Goal: Find specific page/section: Find specific page/section

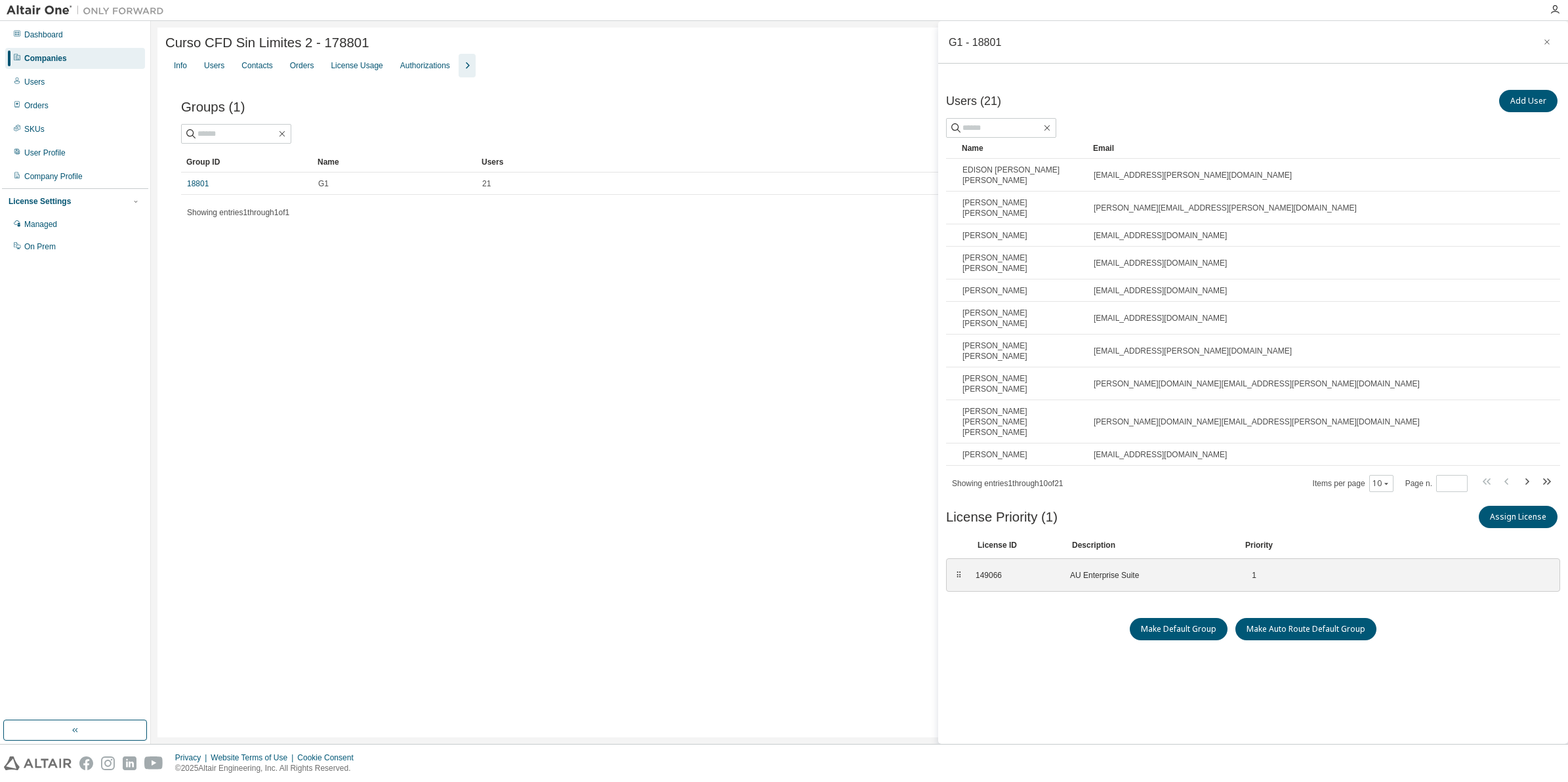
click at [47, 56] on div "Companies" at bounding box center [45, 58] width 43 height 11
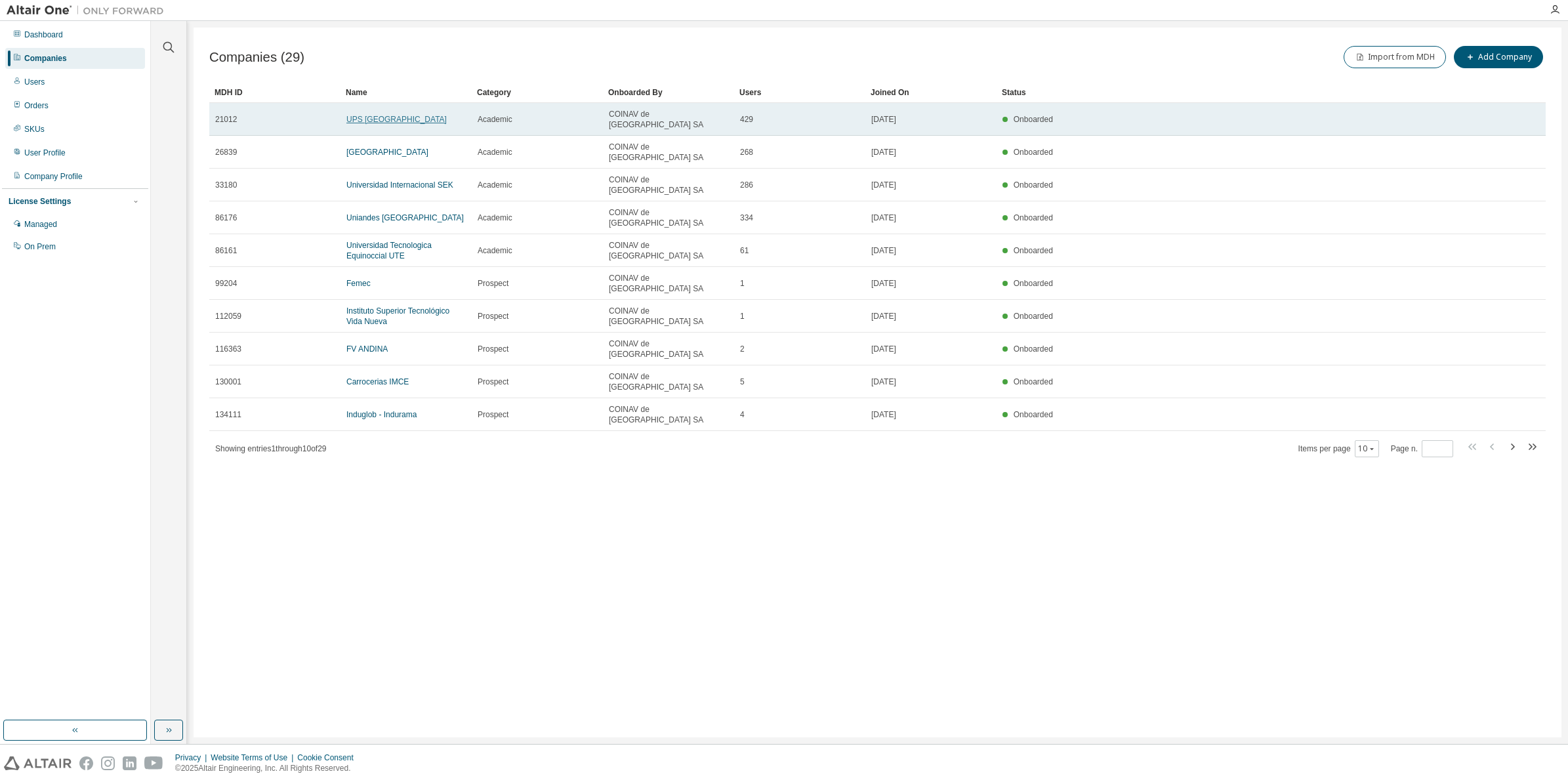
click at [418, 117] on link "UPS Universidad Politecnica Salesiana" at bounding box center [396, 120] width 101 height 10
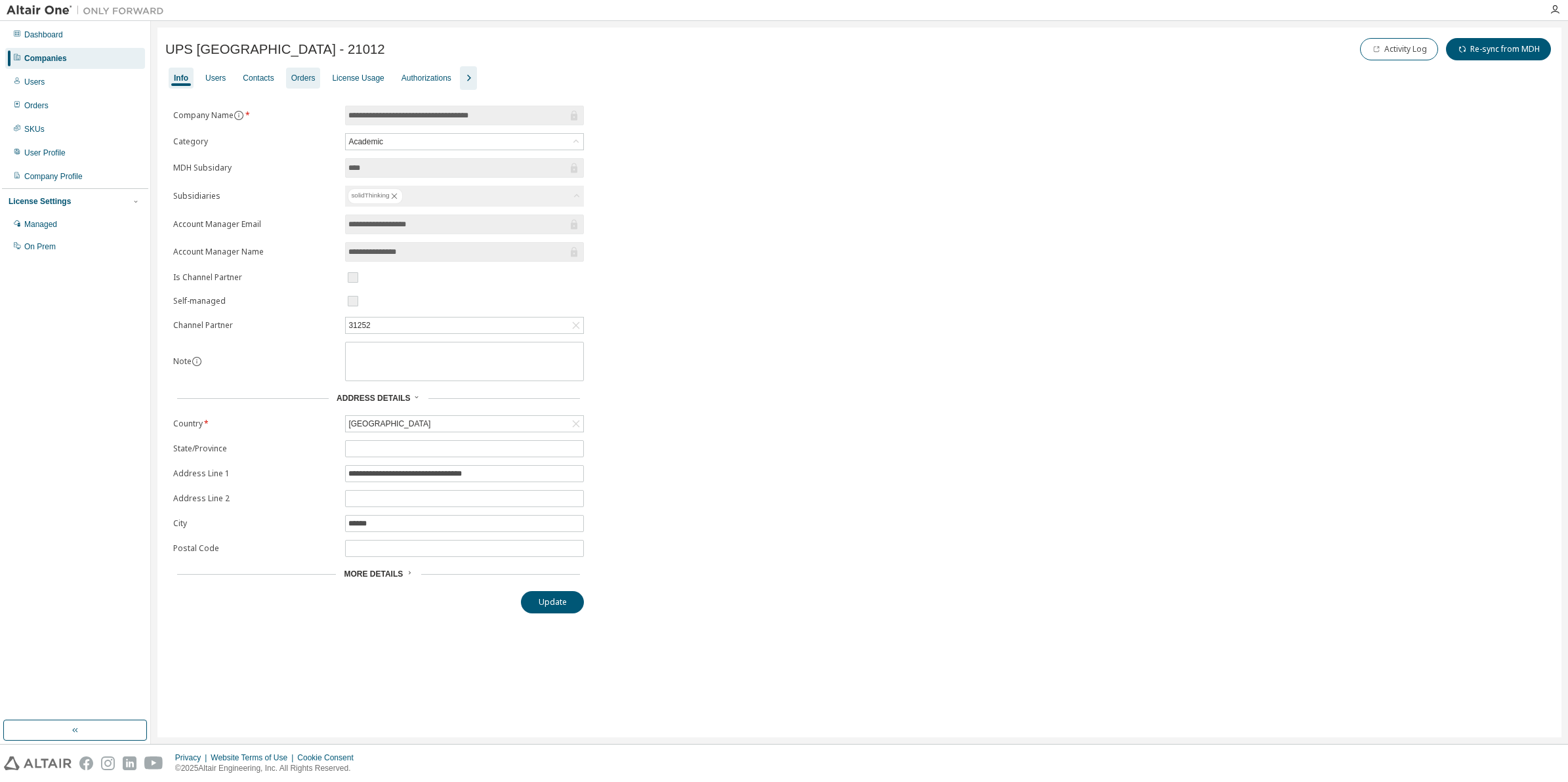
click at [302, 80] on div "Orders" at bounding box center [302, 78] width 24 height 11
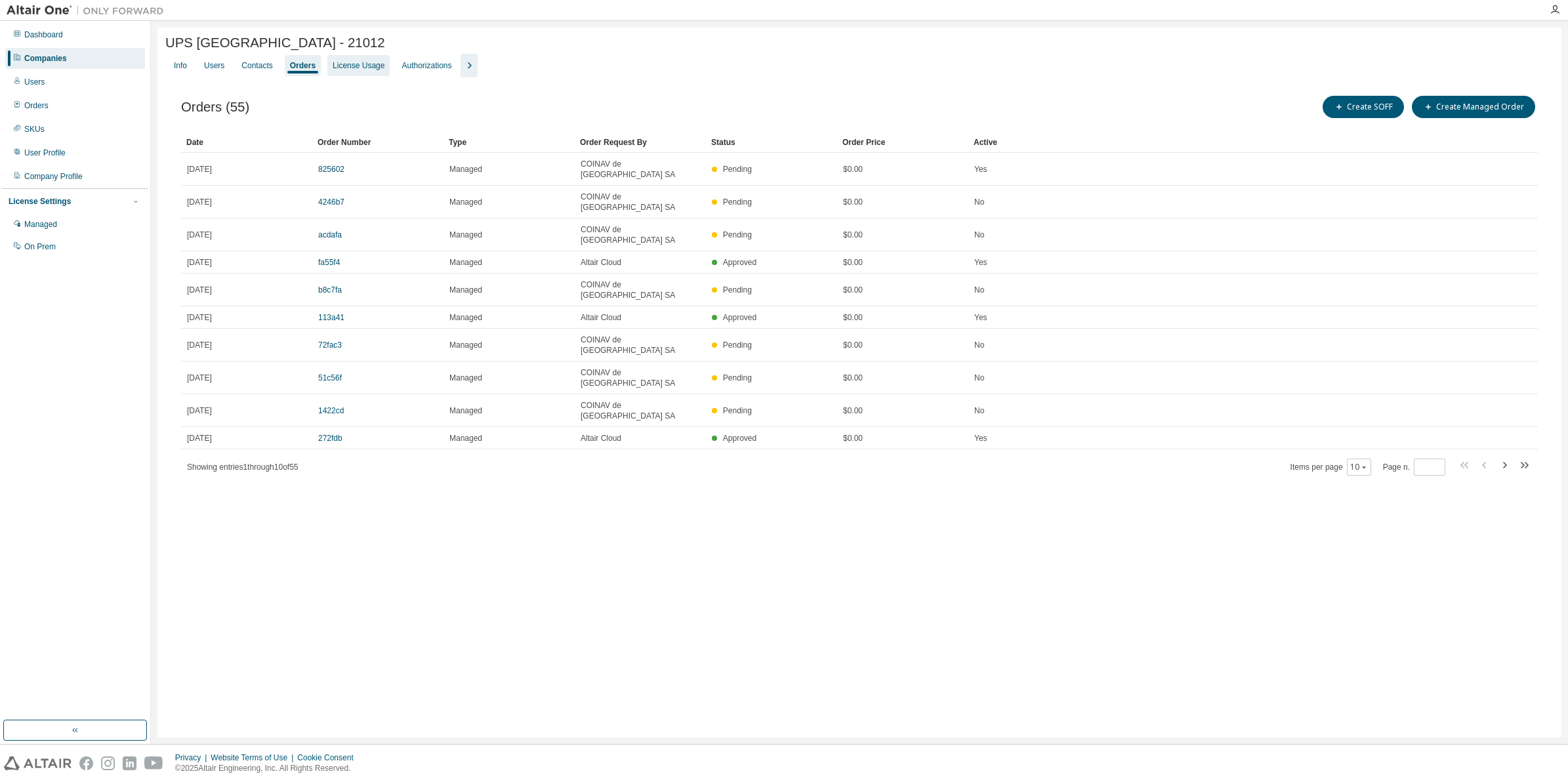
click at [390, 62] on div "License Usage" at bounding box center [358, 66] width 62 height 21
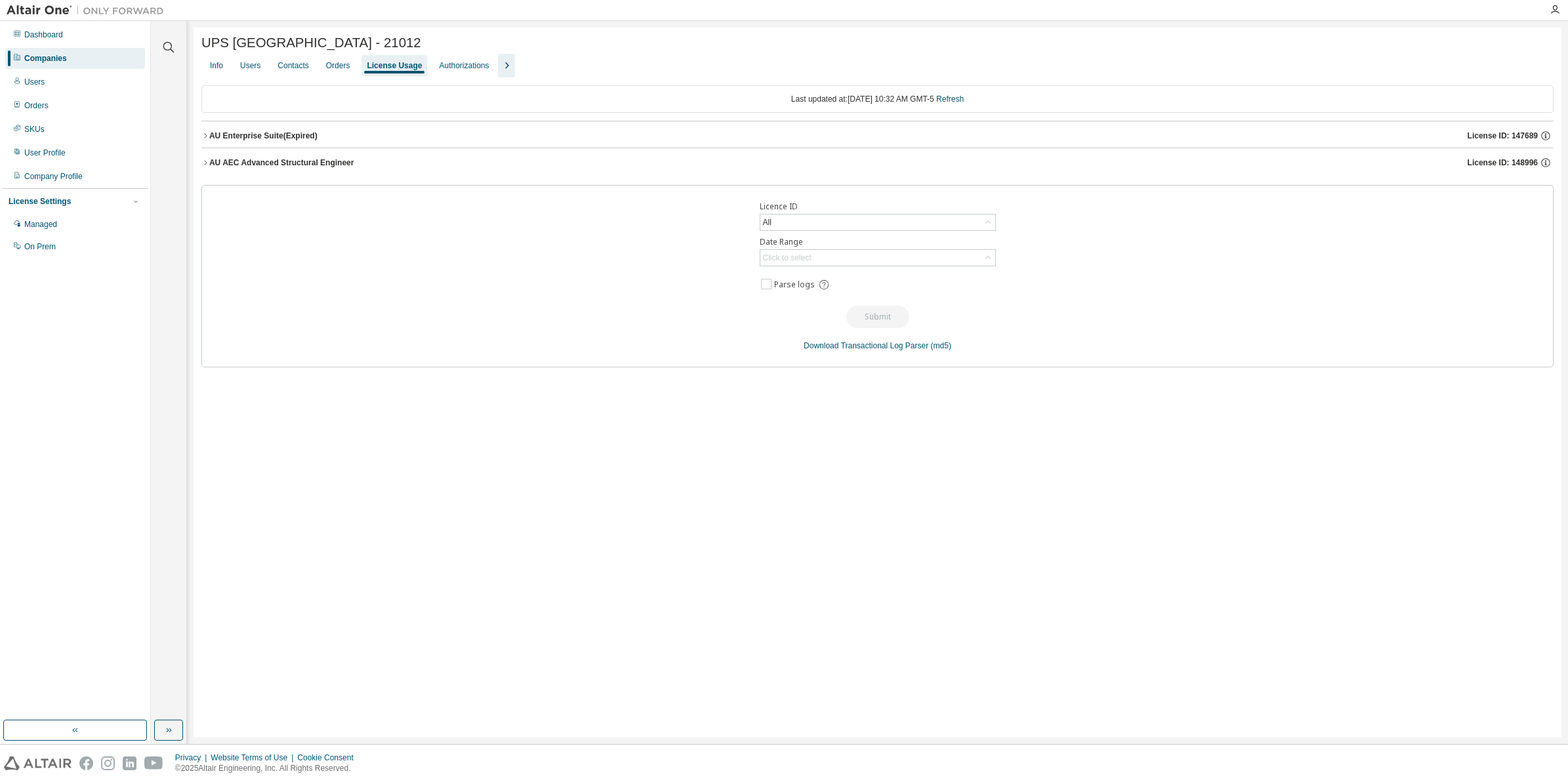
click at [207, 166] on icon "button" at bounding box center [205, 163] width 8 height 8
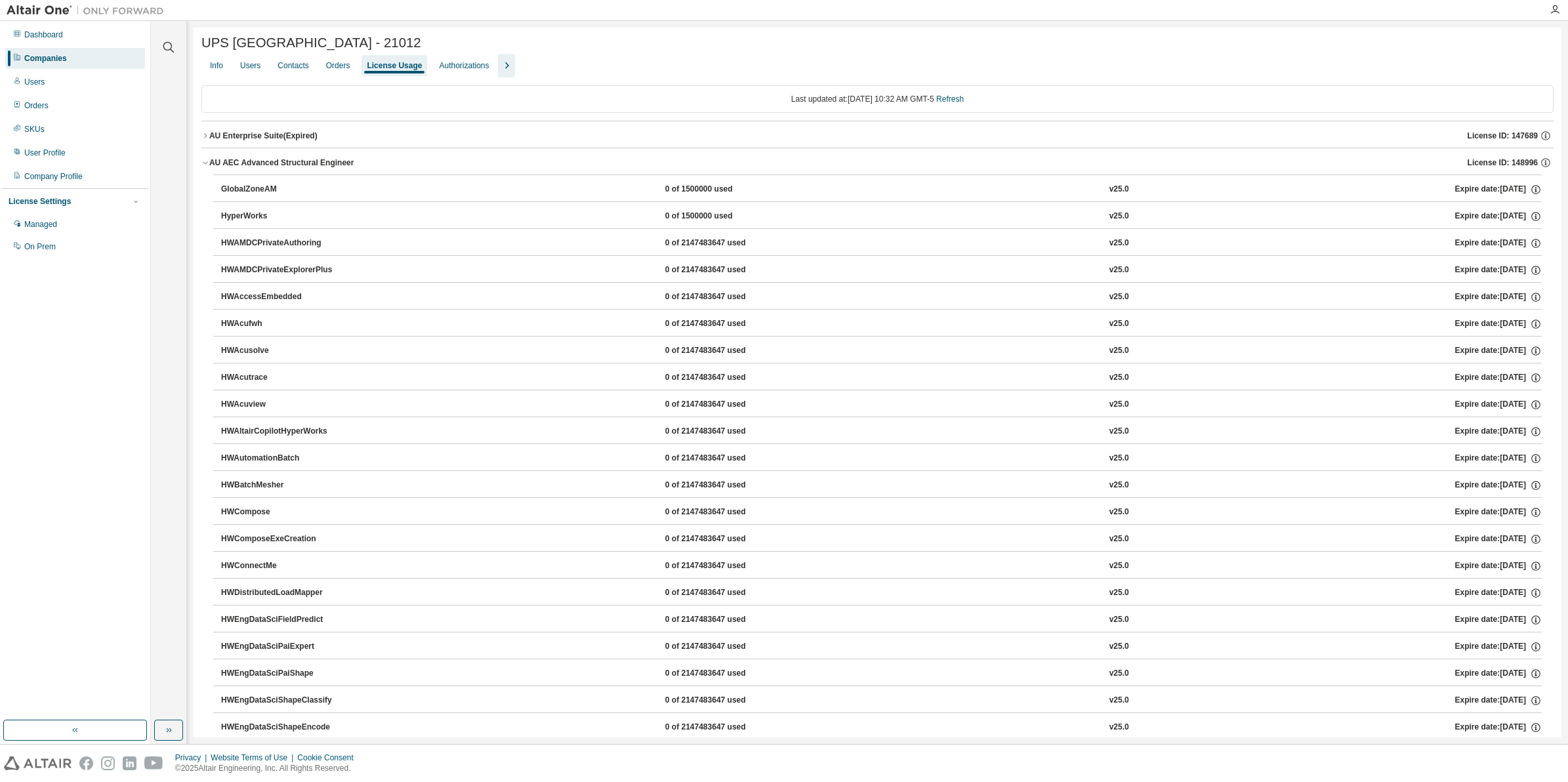
click at [907, 308] on button "HWAccessEmbedded 0 of 2147483647 used v25.0 Expire date: 2025-09-10" at bounding box center [882, 297] width 1321 height 29
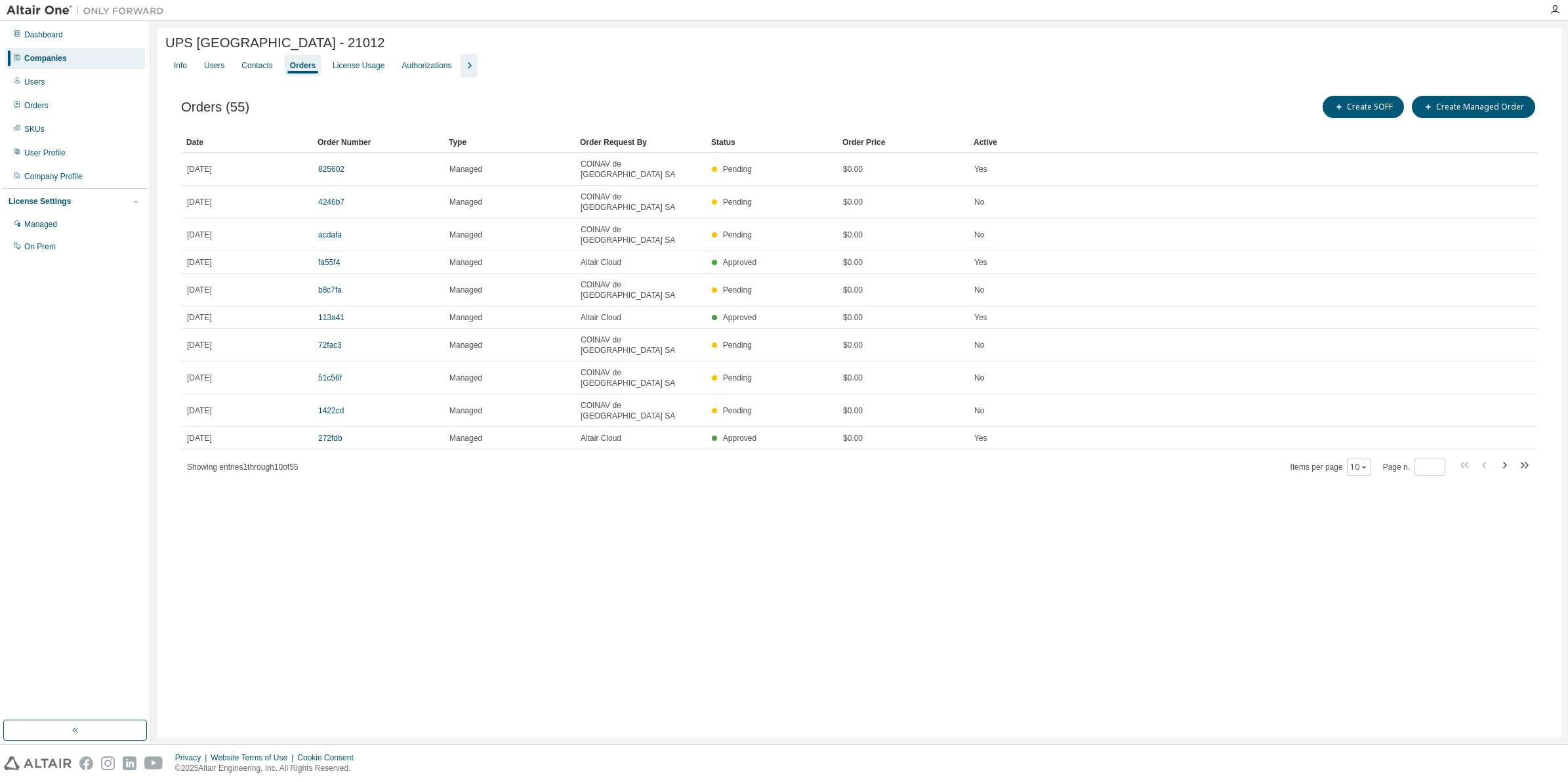
click at [56, 62] on div "Companies" at bounding box center [45, 58] width 43 height 11
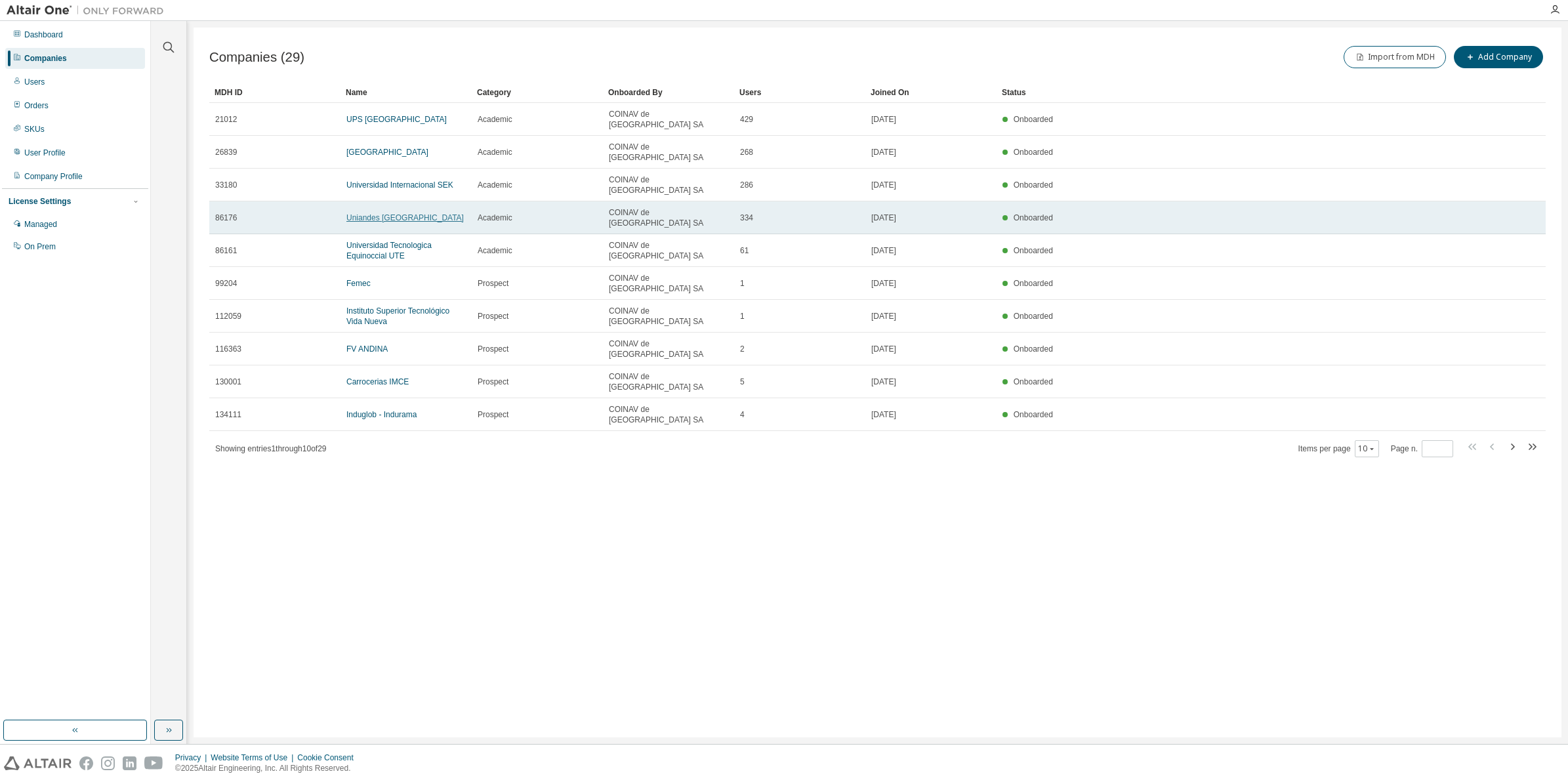
click at [404, 213] on link "Uniandes Ecuador" at bounding box center [405, 218] width 118 height 10
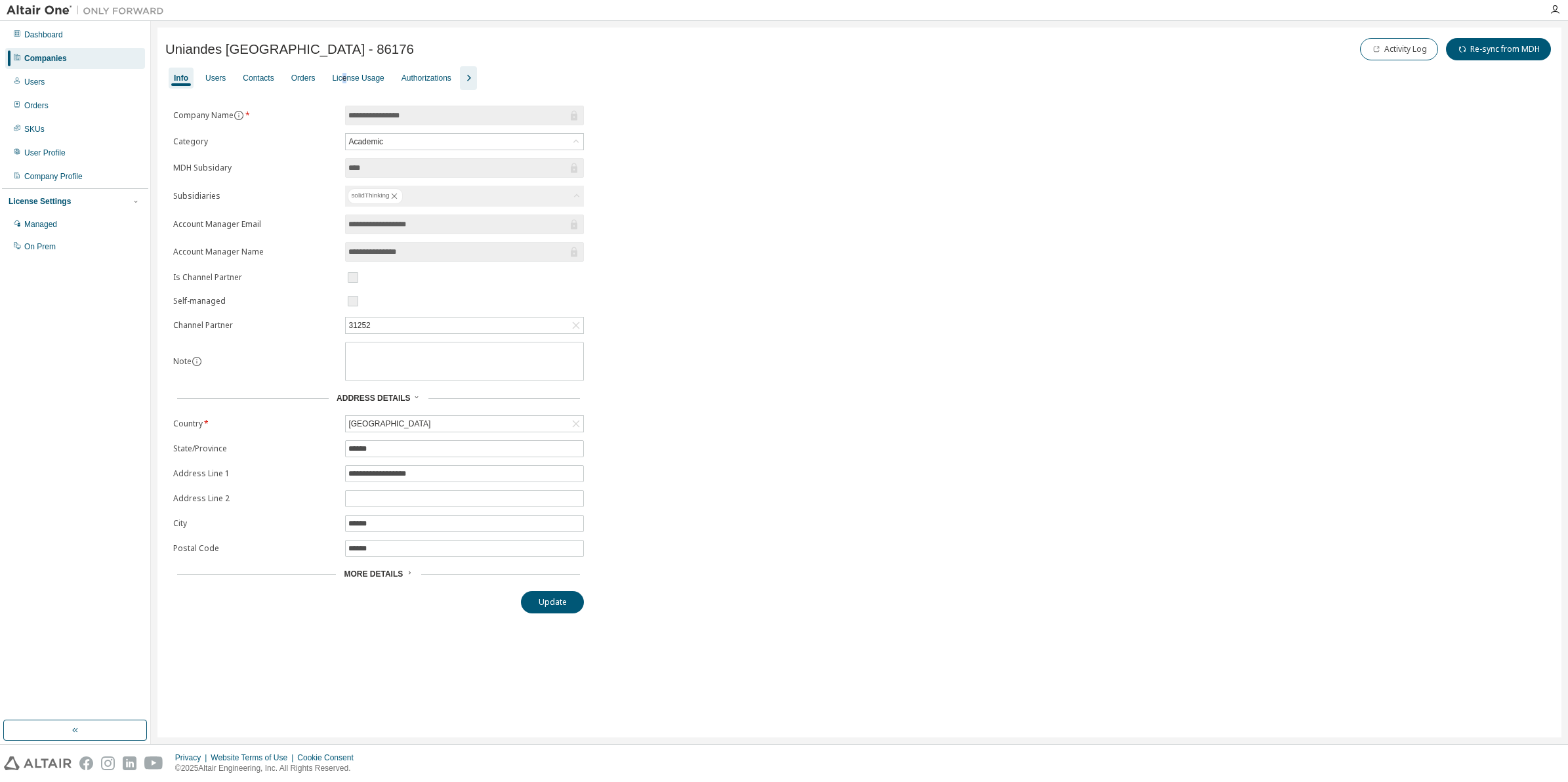
click at [351, 79] on div "License Usage" at bounding box center [358, 78] width 52 height 11
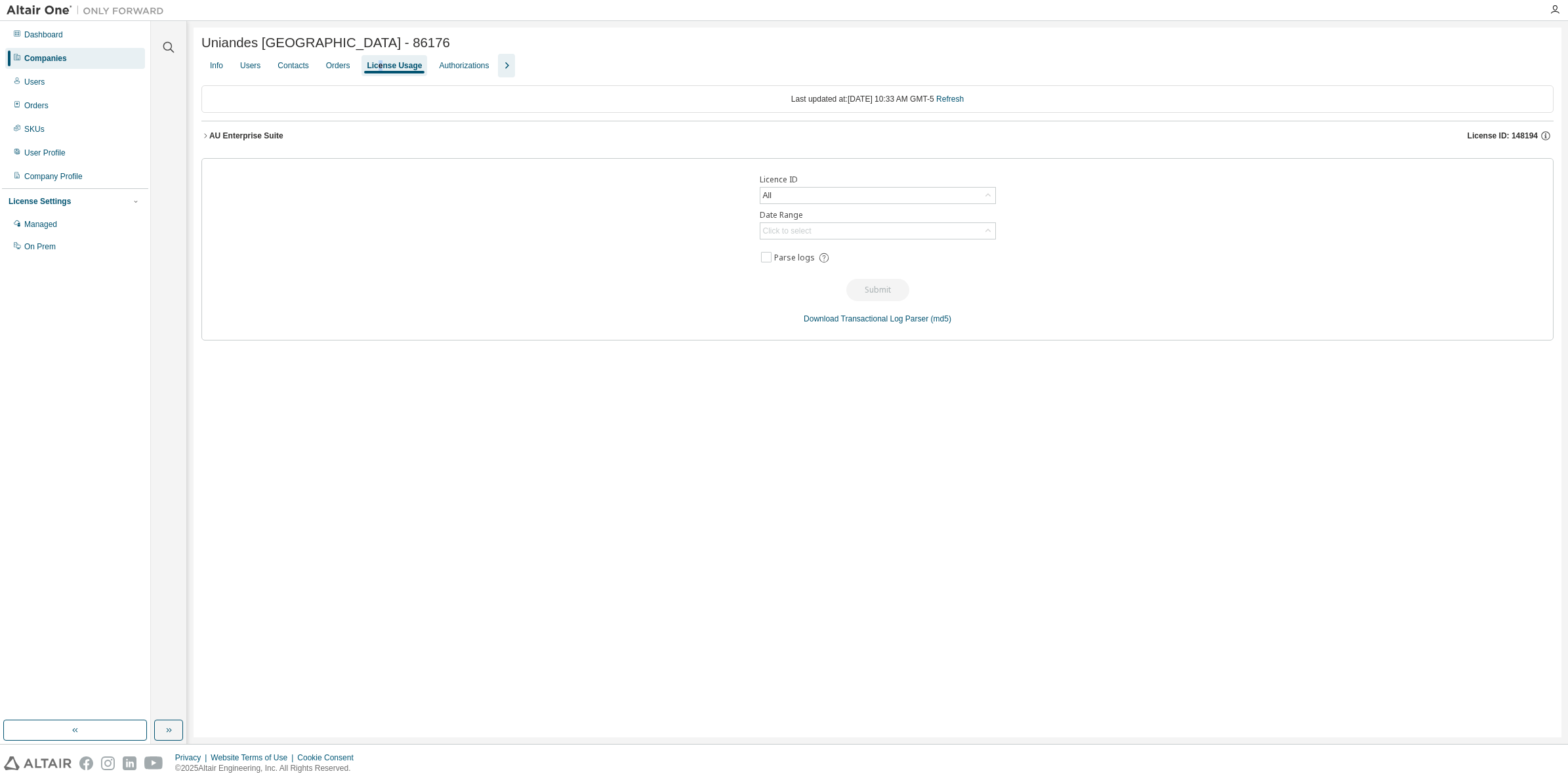
click at [204, 139] on icon "button" at bounding box center [205, 136] width 8 height 8
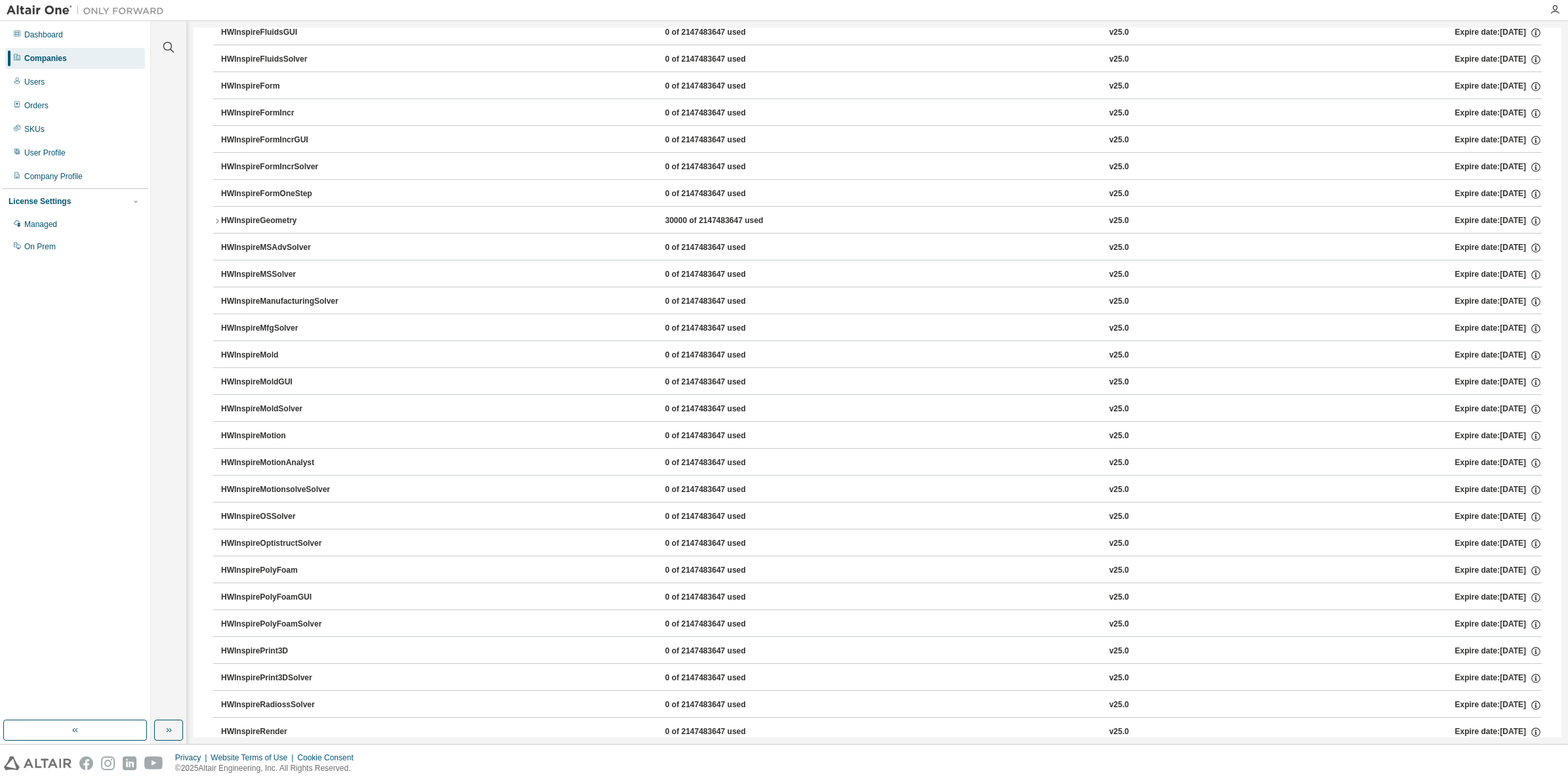
scroll to position [729, 0]
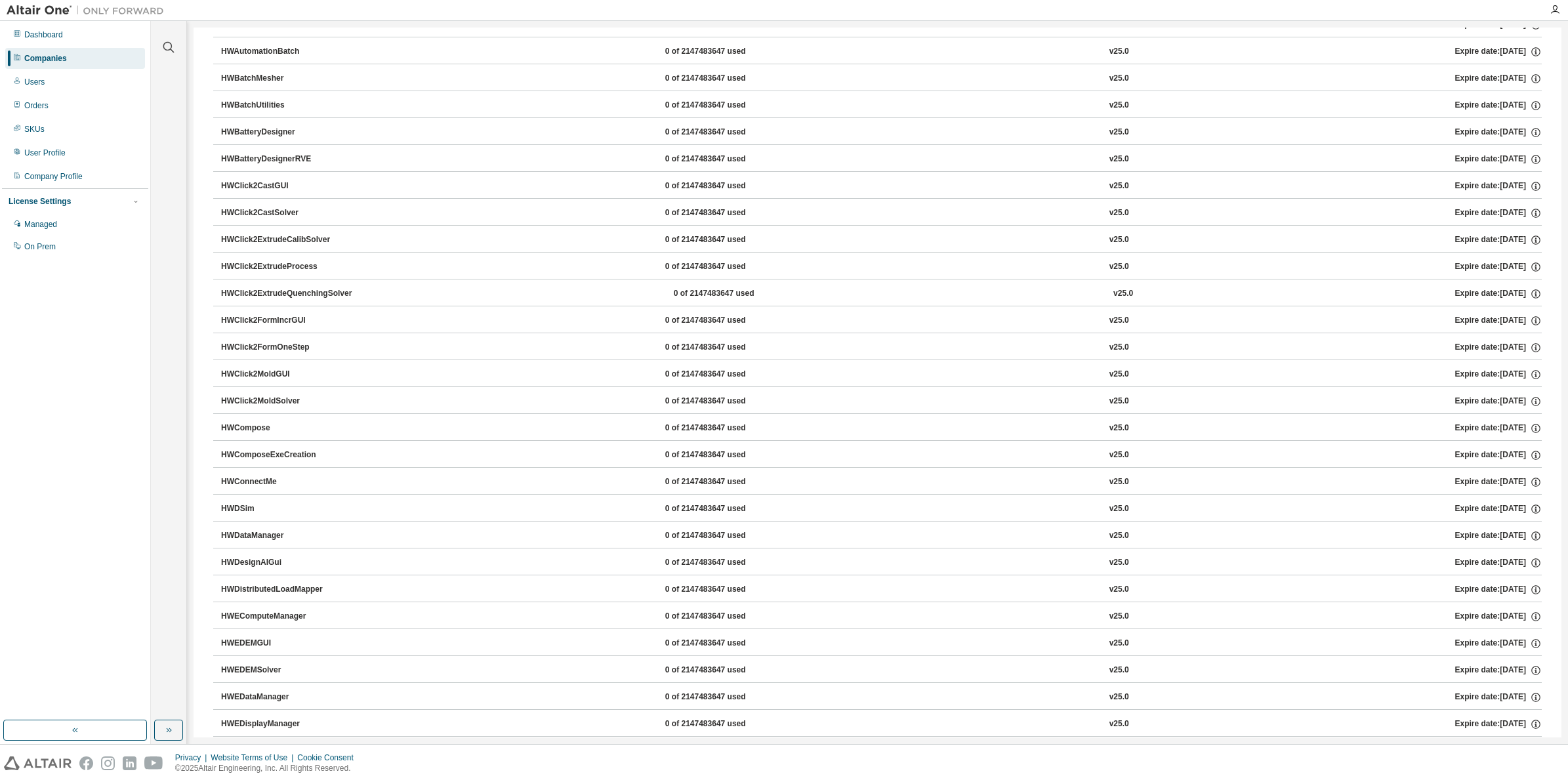
drag, startPoint x: 11, startPoint y: 56, endPoint x: 24, endPoint y: 56, distance: 13.0
click at [11, 56] on div "Companies" at bounding box center [75, 58] width 140 height 21
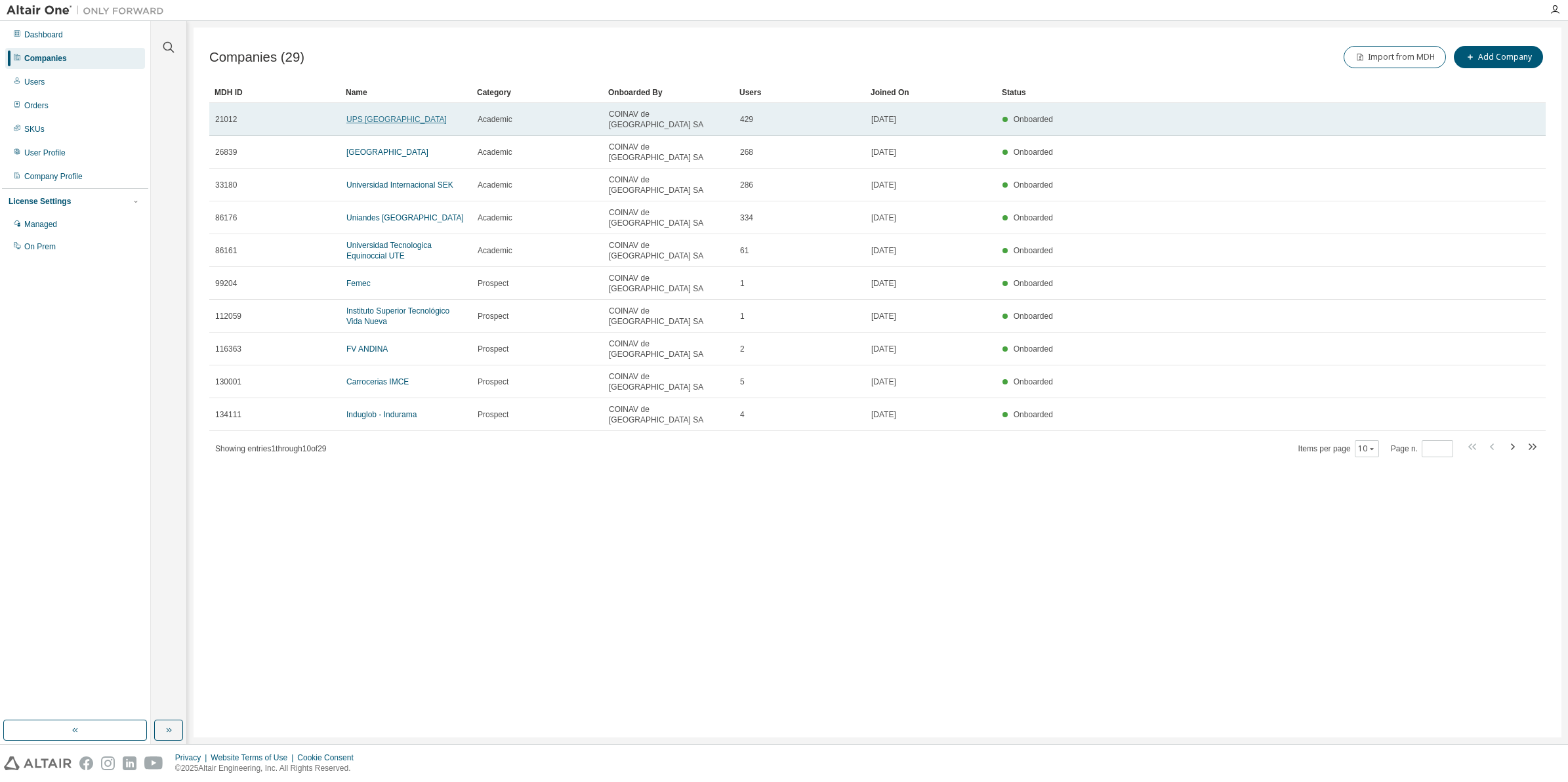
click at [408, 115] on link "UPS Universidad Politecnica Salesiana" at bounding box center [396, 120] width 101 height 10
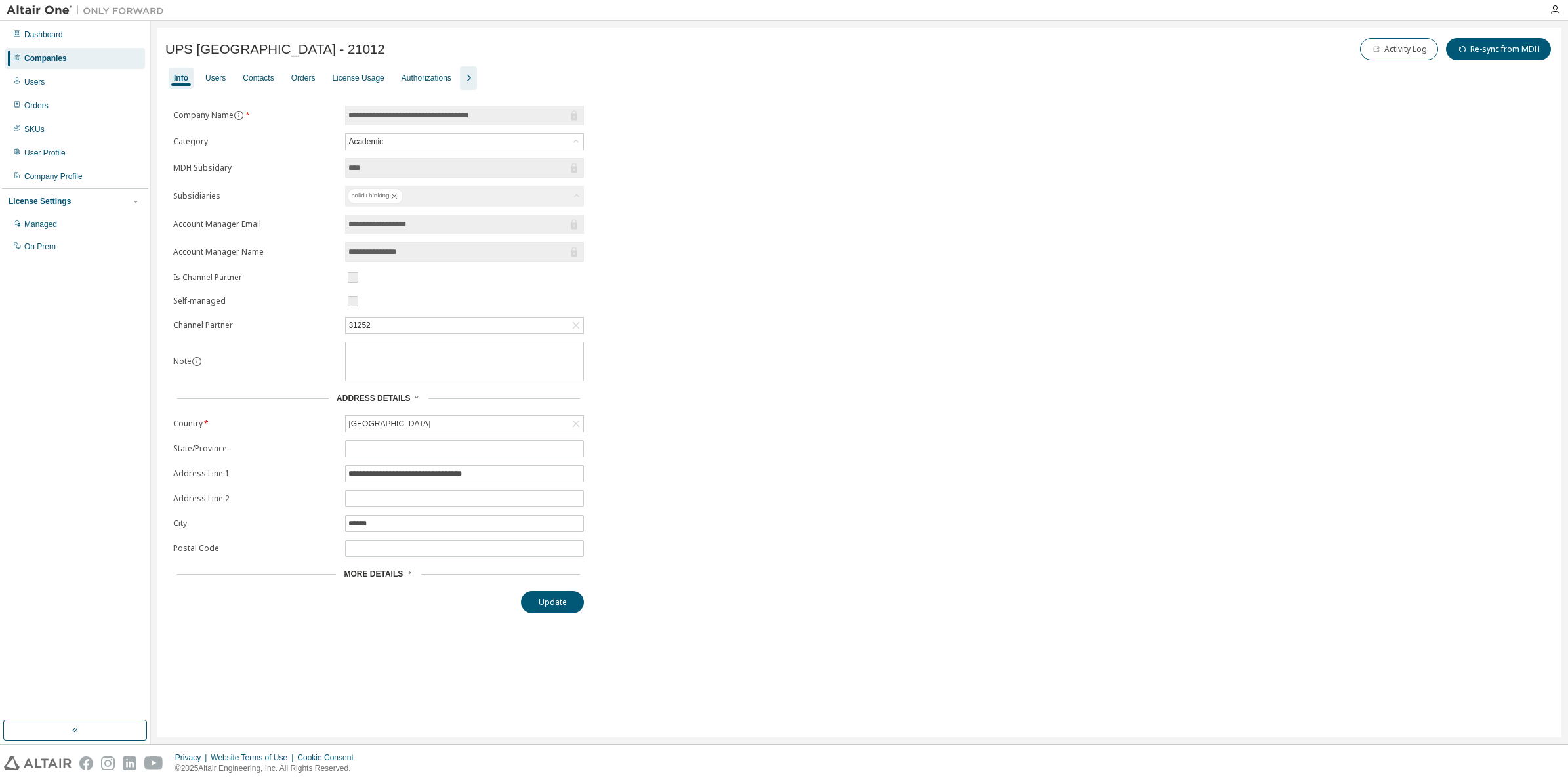
click at [477, 80] on icon "button" at bounding box center [468, 78] width 15 height 15
click at [390, 80] on div "License Usage" at bounding box center [357, 78] width 62 height 21
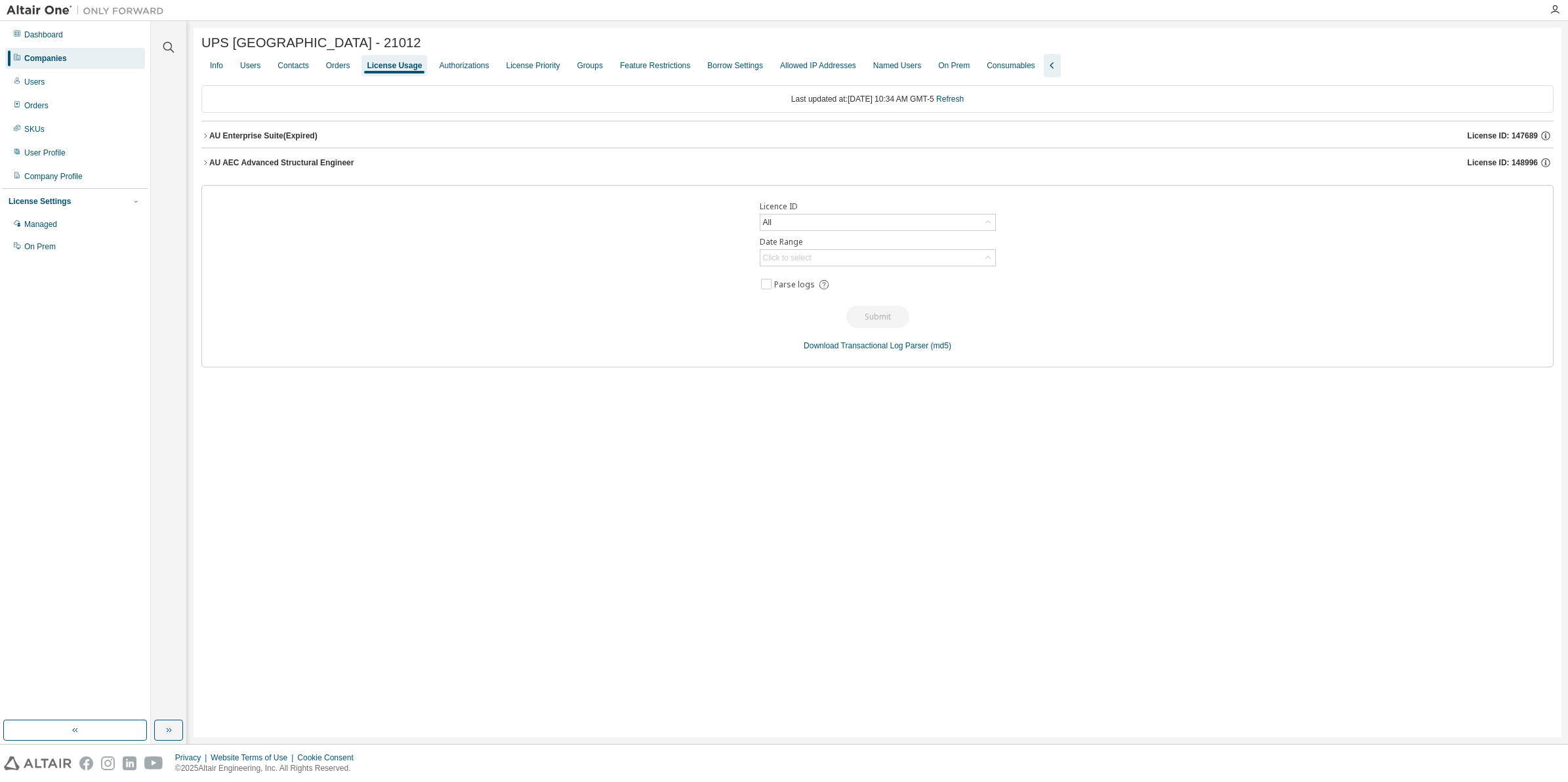
click at [209, 167] on icon "button" at bounding box center [205, 163] width 8 height 8
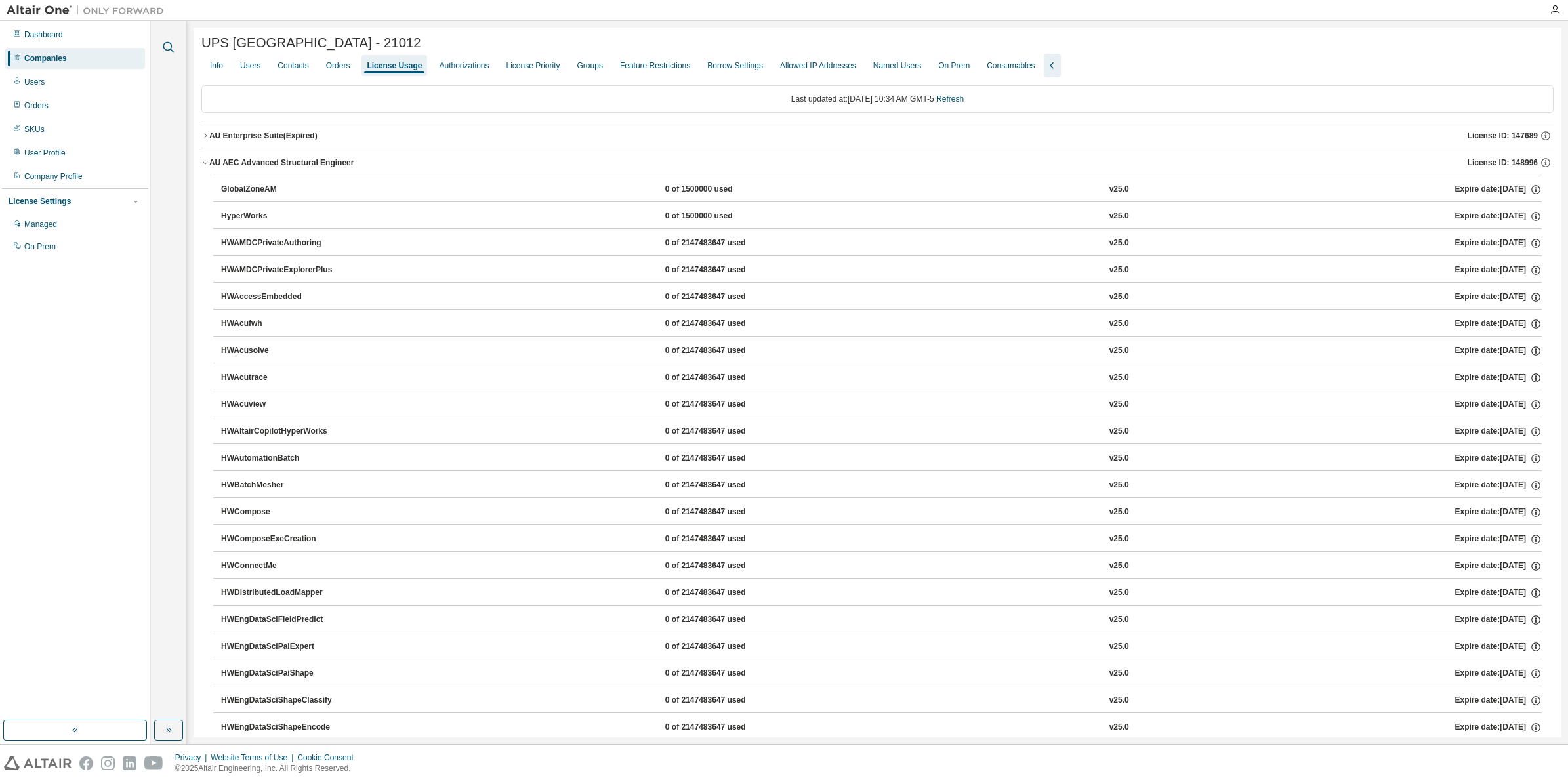
click at [168, 41] on icon "button" at bounding box center [168, 47] width 15 height 15
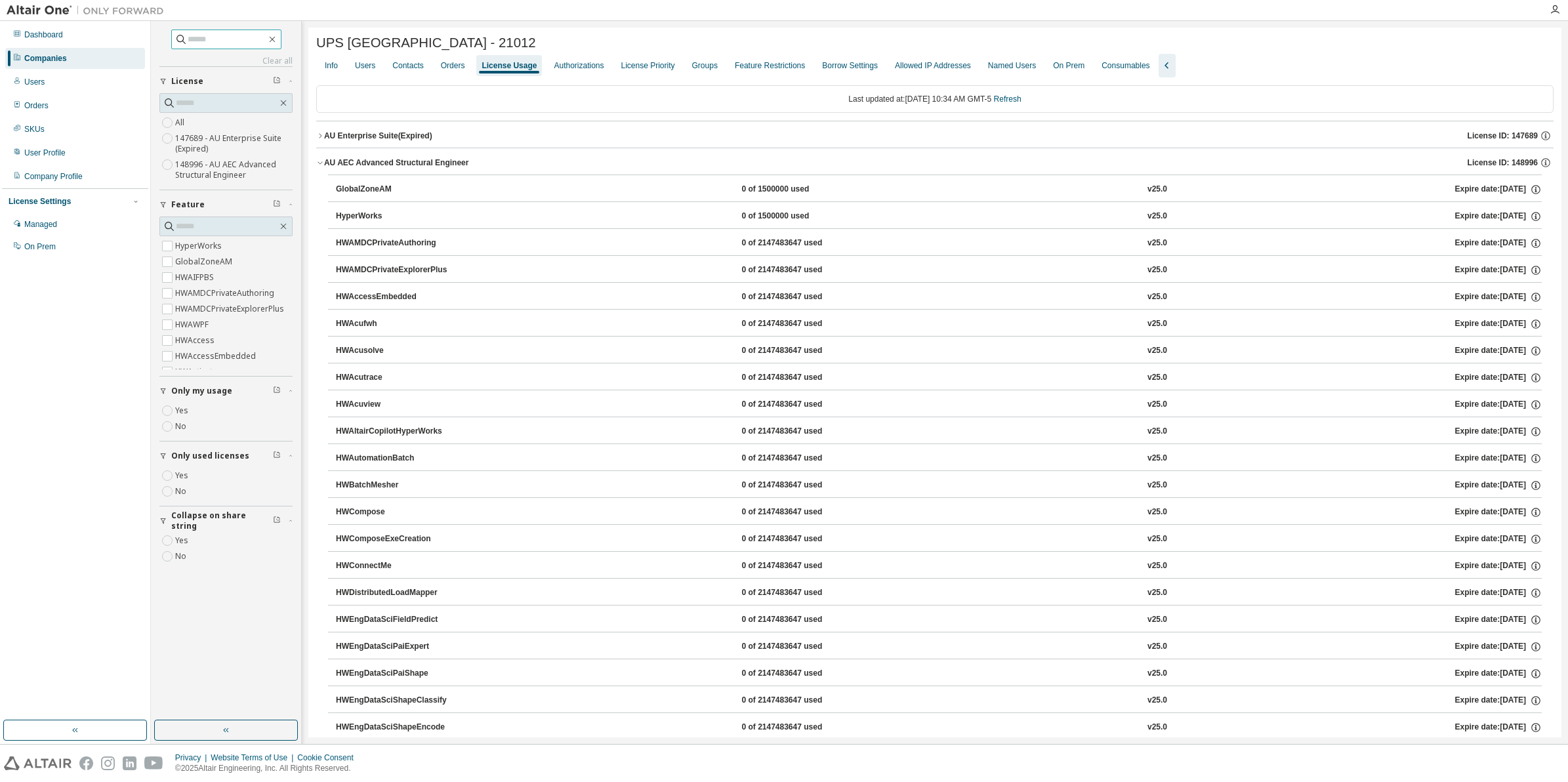
click at [199, 47] on span at bounding box center [226, 39] width 110 height 20
click at [199, 39] on input "text" at bounding box center [227, 39] width 78 height 13
type input "*****"
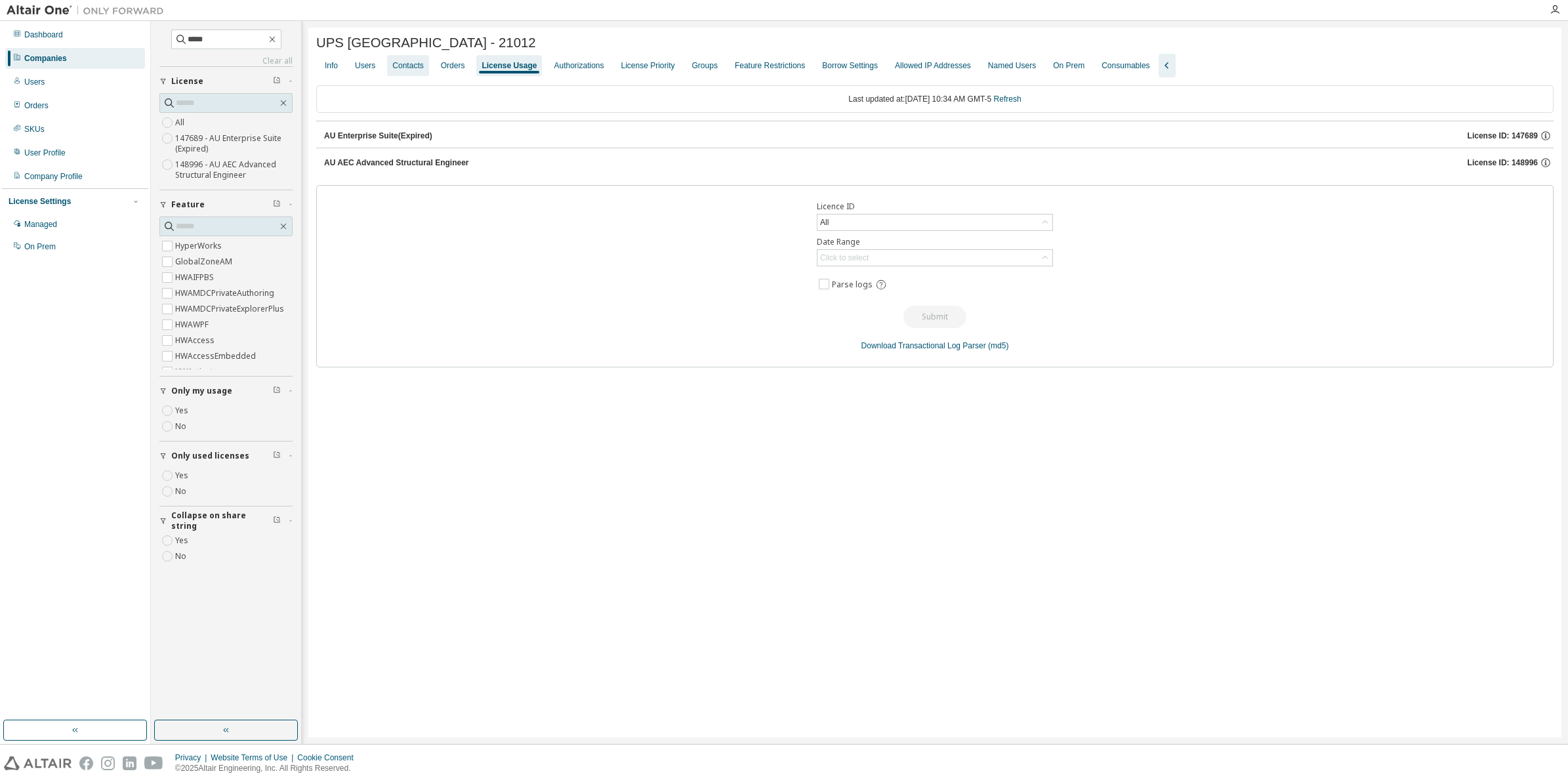
click at [423, 66] on div "Contacts" at bounding box center [408, 65] width 31 height 11
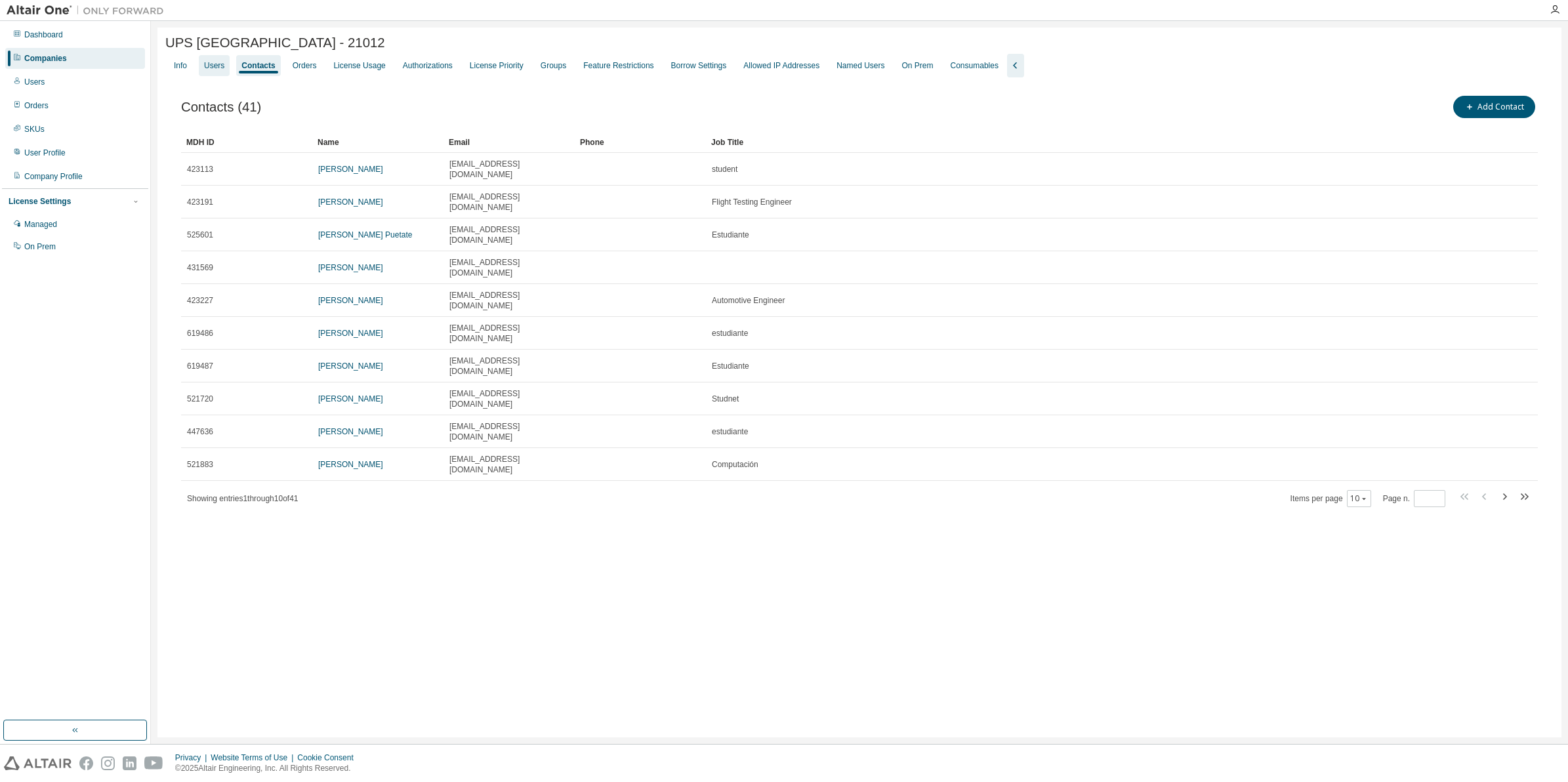
click at [229, 69] on div "Users" at bounding box center [214, 66] width 31 height 21
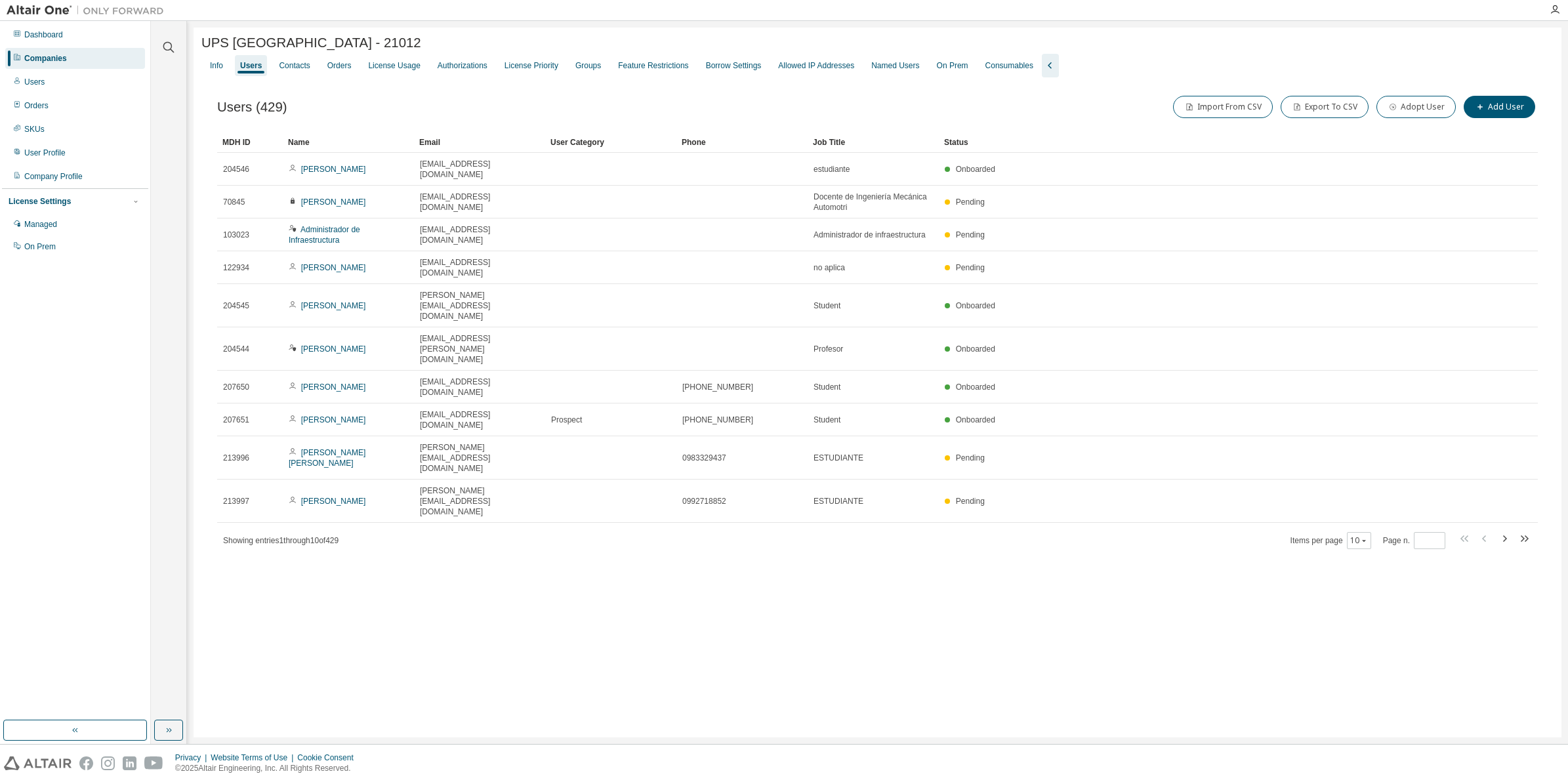
click at [60, 56] on div "Companies" at bounding box center [45, 58] width 43 height 11
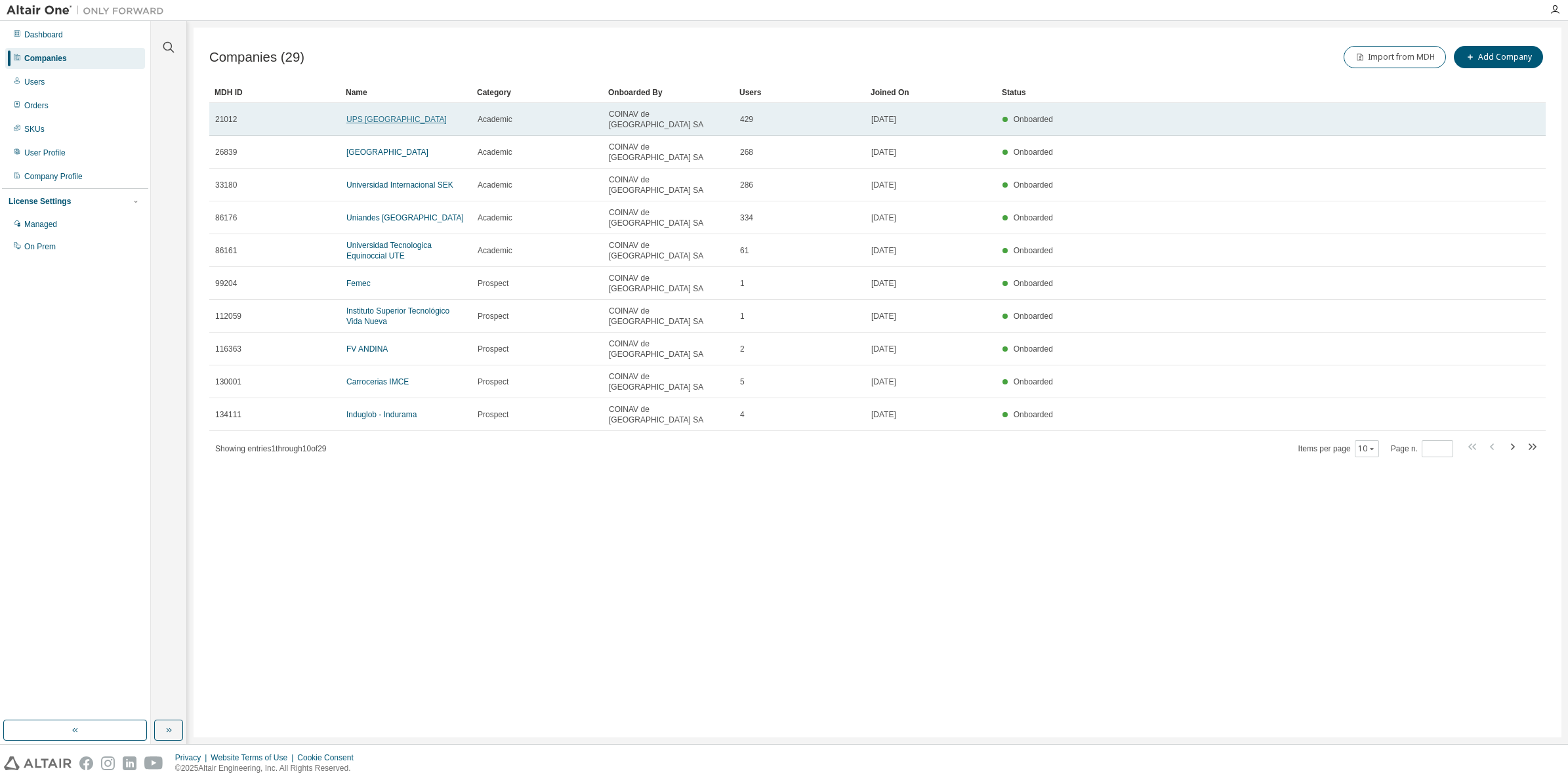
click at [369, 115] on link "UPS Universidad Politecnica Salesiana" at bounding box center [396, 120] width 101 height 10
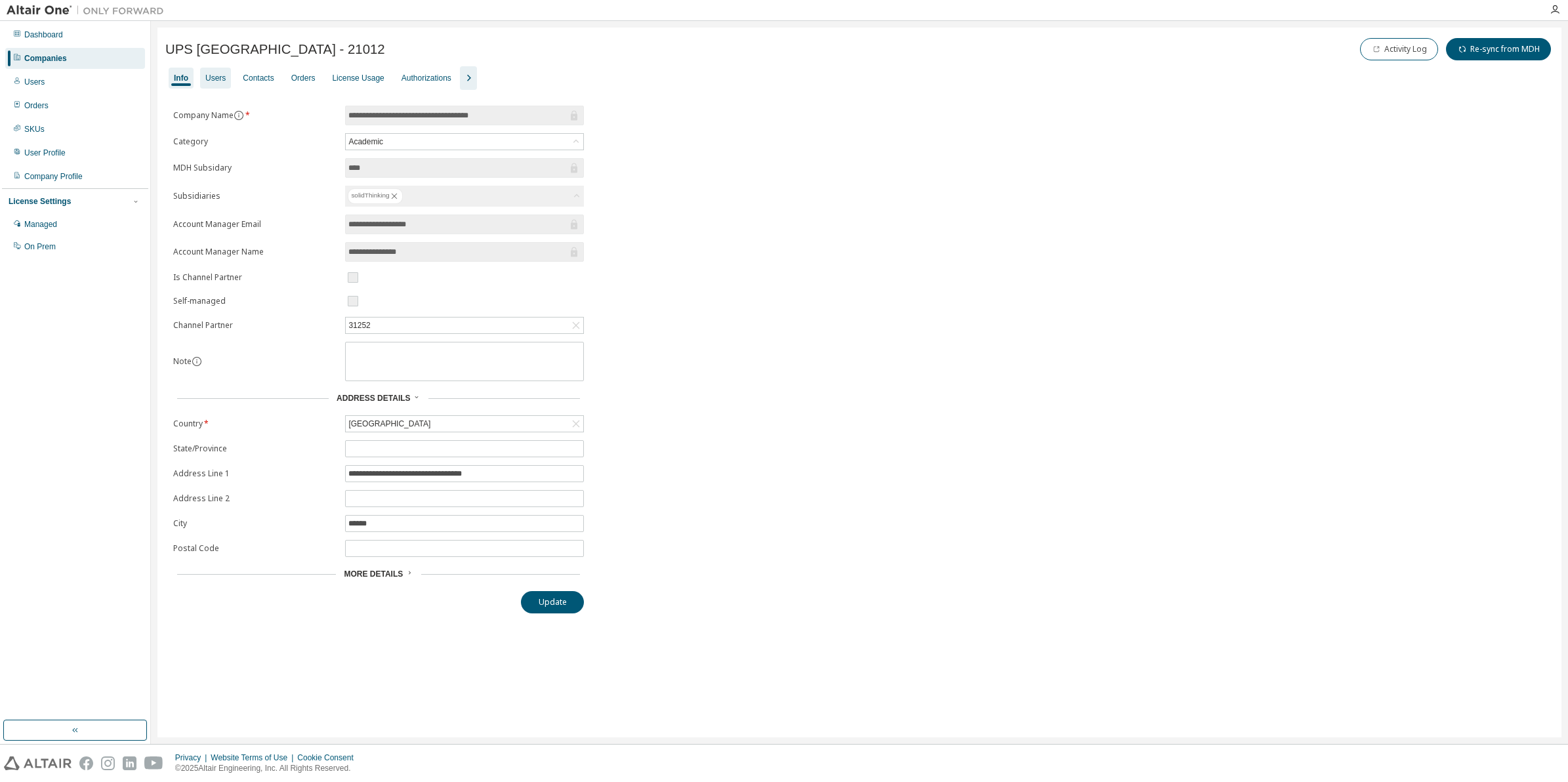
click at [211, 80] on div "Users" at bounding box center [215, 78] width 20 height 11
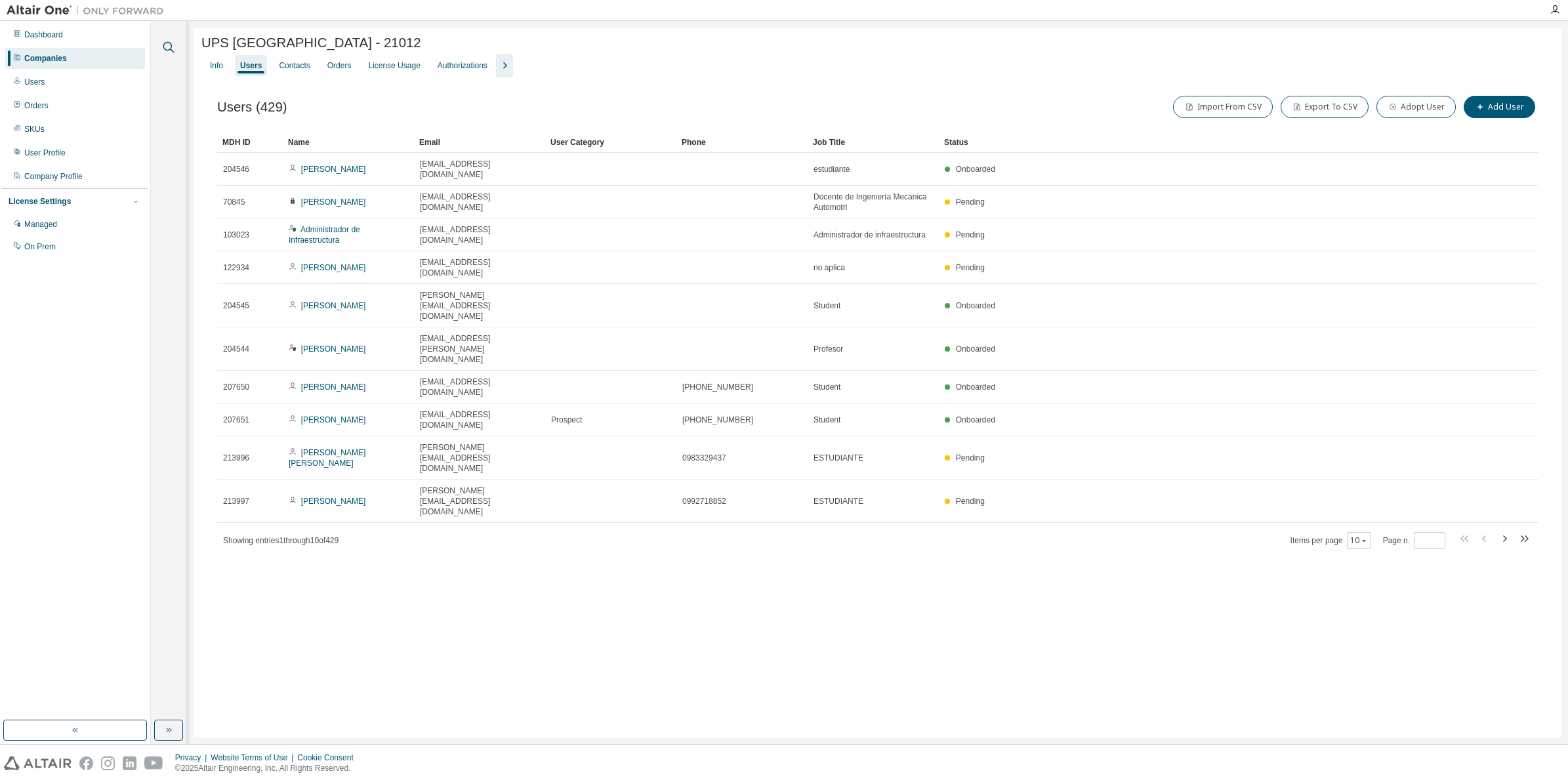
click at [166, 46] on icon "button" at bounding box center [168, 47] width 15 height 15
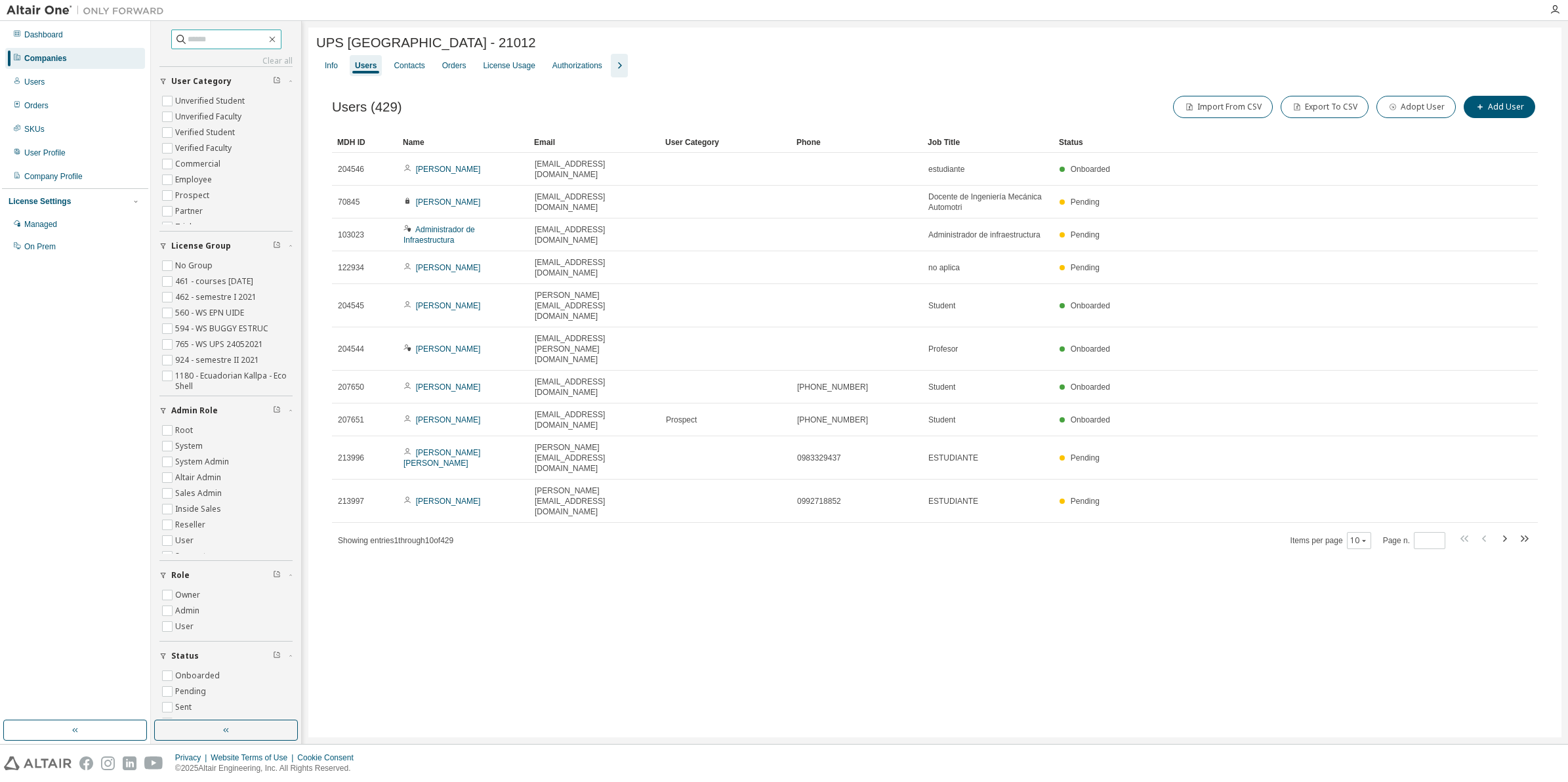
click at [188, 37] on input "text" at bounding box center [227, 39] width 78 height 13
type input "*****"
